Goal: Check status: Check status

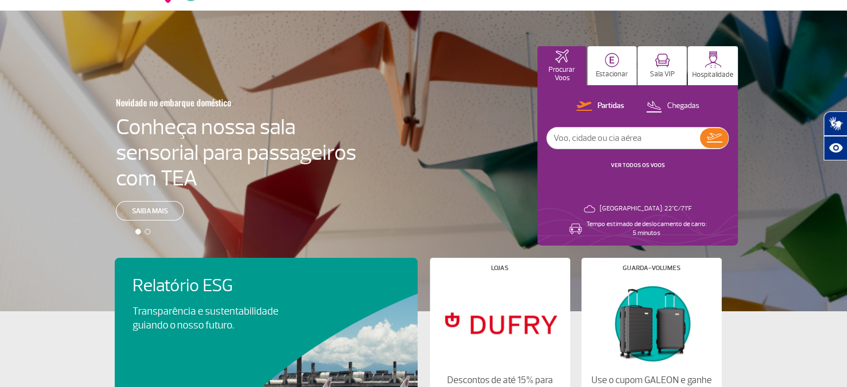
scroll to position [45, 0]
click at [619, 104] on p "Partidas" at bounding box center [610, 106] width 27 height 11
click at [639, 163] on link "VER TODOS OS VOOS" at bounding box center [638, 164] width 54 height 7
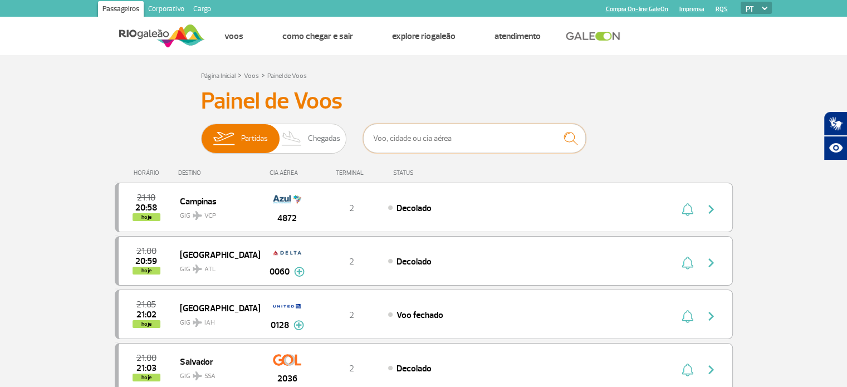
click at [432, 149] on input "text" at bounding box center [474, 139] width 223 height 30
type input "[GEOGRAPHIC_DATA]"
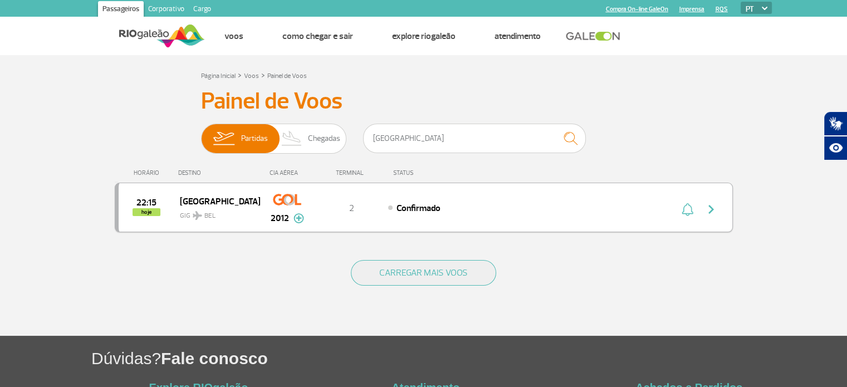
click at [230, 210] on span "GIG BEL" at bounding box center [215, 213] width 71 height 16
click at [714, 208] on img "button" at bounding box center [710, 209] width 13 height 13
click at [144, 212] on span "hoje" at bounding box center [146, 212] width 28 height 8
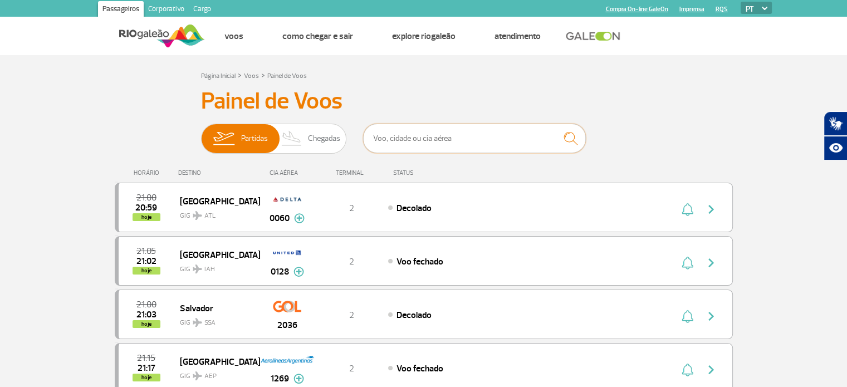
click at [403, 136] on input "text" at bounding box center [474, 139] width 223 height 30
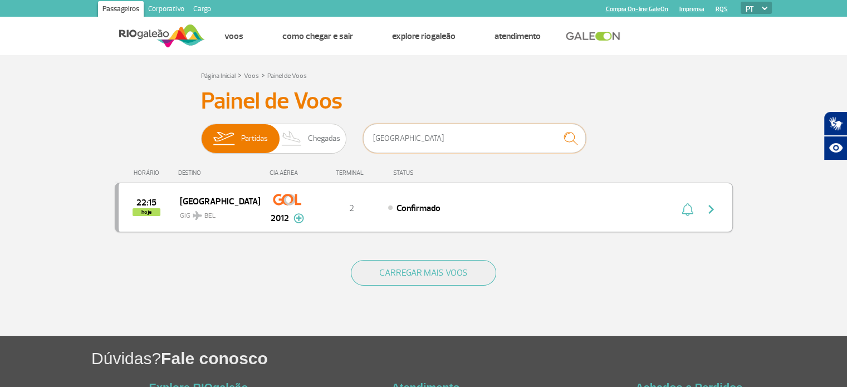
type input "[GEOGRAPHIC_DATA]"
click at [708, 204] on img "button" at bounding box center [710, 209] width 13 height 13
click at [713, 206] on img "button" at bounding box center [710, 209] width 13 height 13
click at [686, 210] on img "button" at bounding box center [687, 209] width 12 height 13
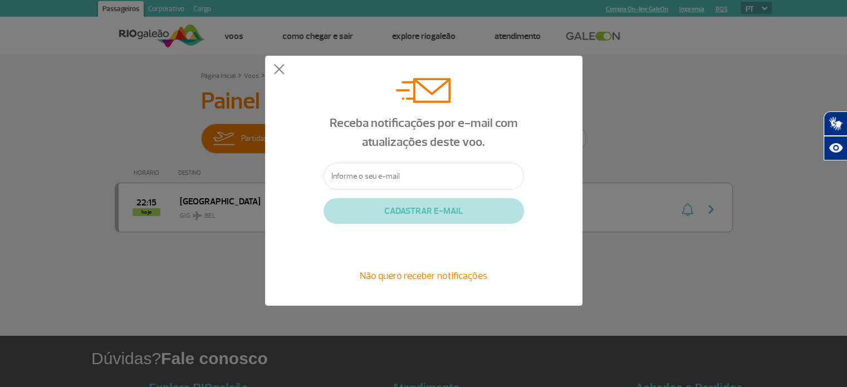
click at [369, 163] on input "text" at bounding box center [423, 176] width 200 height 27
click at [274, 66] on button at bounding box center [278, 69] width 11 height 11
